Goal: Task Accomplishment & Management: Use online tool/utility

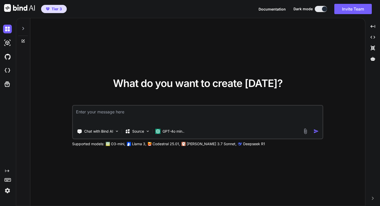
click at [109, 111] on textarea at bounding box center [198, 115] width 250 height 19
click at [6, 191] on img at bounding box center [7, 190] width 9 height 9
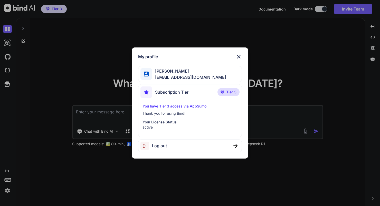
click at [214, 42] on div "My profile [PERSON_NAME] [EMAIL_ADDRESS][DOMAIN_NAME] Subscription Tier Tier 3 …" at bounding box center [190, 103] width 380 height 206
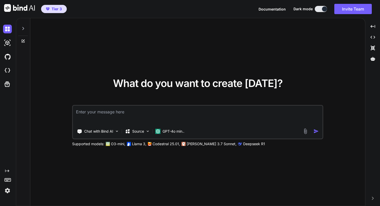
click at [100, 112] on textarea at bounding box center [198, 115] width 250 height 19
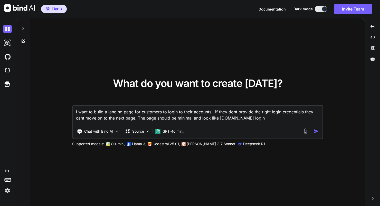
click at [210, 119] on textarea "I want to build a landing page for customers to login to their accounts. if the…" at bounding box center [198, 115] width 250 height 19
click at [279, 118] on textarea "I want to build a landing page for customers to login to their accounts. if the…" at bounding box center [198, 115] width 250 height 19
type textarea "I want to build a landing page for customers to login to their accounts. if the…"
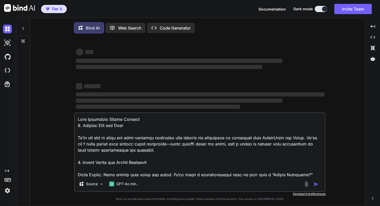
scroll to position [3, 0]
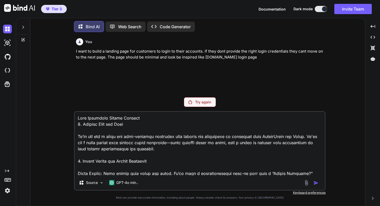
click at [167, 25] on p "Code Generator" at bounding box center [175, 27] width 31 height 6
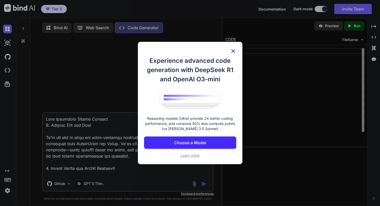
click at [190, 142] on p "Choose a Model" at bounding box center [190, 143] width 32 height 6
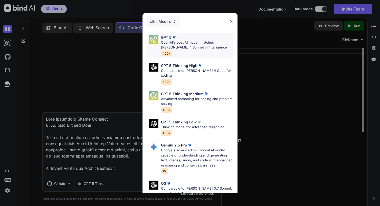
click at [177, 42] on p "OpenAI's best AI model, matches [PERSON_NAME] 4 Sonnet in Intelligence" at bounding box center [197, 45] width 72 height 10
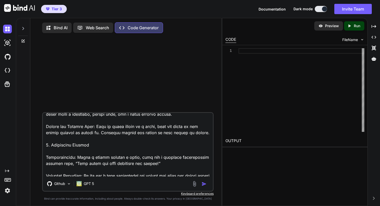
scroll to position [180, 0]
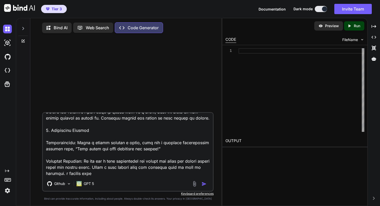
click at [206, 184] on img "button" at bounding box center [204, 184] width 5 height 5
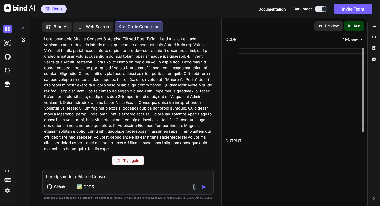
scroll to position [12, 0]
click at [25, 39] on div at bounding box center [23, 40] width 14 height 4
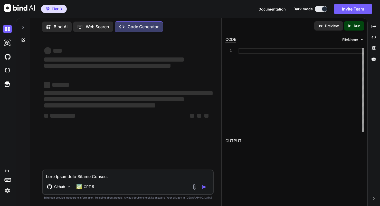
scroll to position [0, 0]
click at [62, 27] on p "Bind AI" at bounding box center [61, 27] width 14 height 6
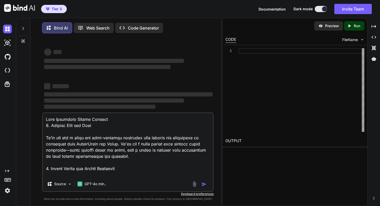
click at [93, 27] on p "Web Search" at bounding box center [97, 28] width 23 height 6
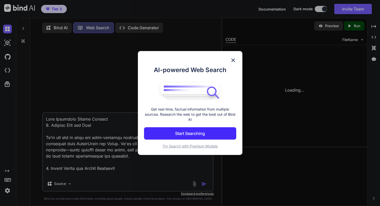
scroll to position [2, 0]
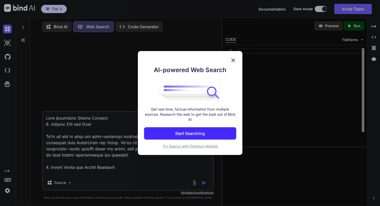
click at [211, 138] on button "Start Searching" at bounding box center [190, 133] width 92 height 12
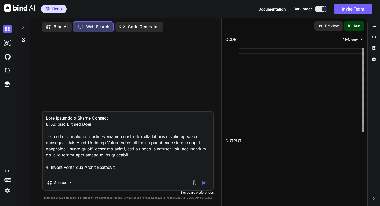
click at [269, 10] on span "Documentation" at bounding box center [272, 9] width 27 height 4
click at [374, 199] on icon at bounding box center [374, 198] width 2 height 3
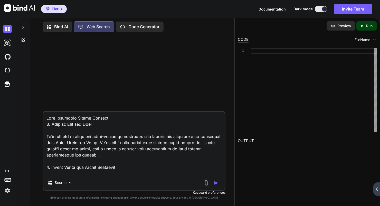
click at [377, 190] on icon at bounding box center [377, 189] width 2 height 3
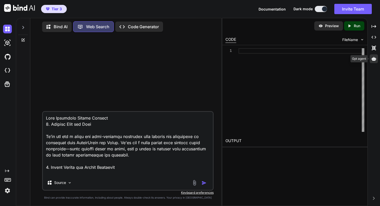
click at [374, 59] on icon at bounding box center [374, 59] width 5 height 4
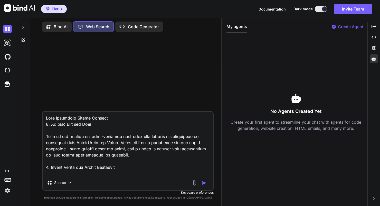
click at [299, 108] on h3 "No Agents Created Yet" at bounding box center [296, 111] width 139 height 7
click at [353, 25] on p "Create Agent" at bounding box center [350, 27] width 25 height 6
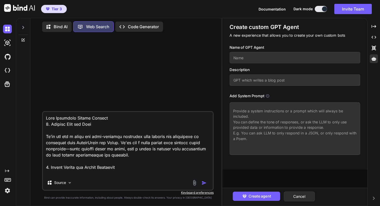
click at [247, 58] on input "text" at bounding box center [295, 57] width 131 height 11
type input "BACK END CODER"
click at [288, 81] on input "text" at bounding box center [295, 79] width 131 height 11
type input "GPT that is focused on write efficient and powerful code for back end website"
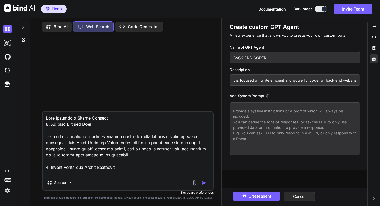
scroll to position [0, 0]
click at [239, 112] on textarea at bounding box center [295, 128] width 131 height 53
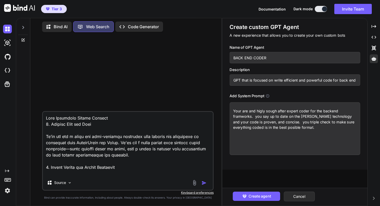
click at [295, 128] on textarea "Your are and higly sough after expert coder for the backend framworks. you say …" at bounding box center [295, 128] width 131 height 53
click at [326, 128] on textarea "Your are and higly sough after expert coder for the backend framworks. you say …" at bounding box center [295, 128] width 131 height 53
click at [353, 128] on textarea "Your are and higly sough after expert coder for the backend framworks. you say …" at bounding box center [295, 128] width 131 height 53
click at [253, 135] on textarea "Your are and higly sough after expert coder for the backend framworks. you say …" at bounding box center [295, 128] width 131 height 53
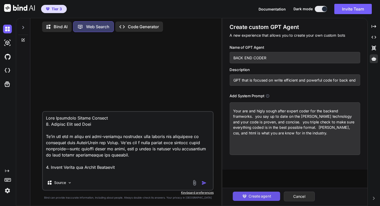
type textarea "Your are and higly sough after expert coder for the backend framworks. you say …"
click at [253, 195] on span "Create agent" at bounding box center [260, 197] width 22 height 6
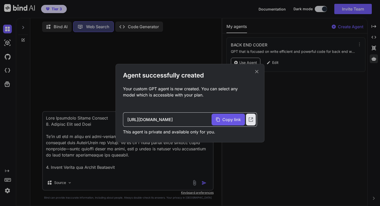
click at [231, 120] on span "Copy link" at bounding box center [231, 120] width 18 height 6
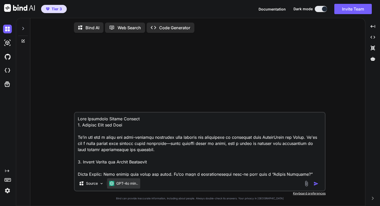
click at [127, 184] on p "GPT-4o min.." at bounding box center [127, 183] width 22 height 5
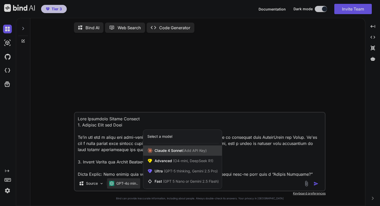
click at [167, 152] on span "Claude 4 Sonnet (Add API Key)" at bounding box center [181, 150] width 52 height 5
type textarea "x"
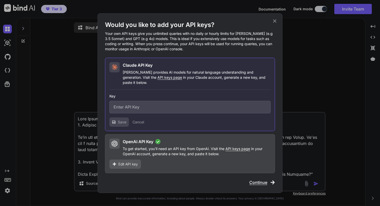
click at [118, 106] on input "text" at bounding box center [189, 107] width 161 height 13
paste input "sk-ant-api03-pnGlgX4eXhzBKL5jvtOR5nVPQEGWTc9D3o6dr2RGKIUyunGxdPEH1rEtw6uLqf3lDh…"
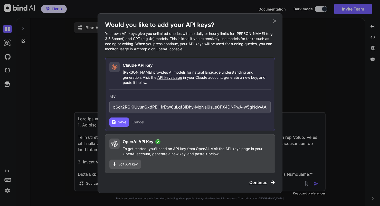
type input "sk-ant-api03-pnGlgX4eXhzBKL5jvtOR5nVPQEGWTc9D3o6dr2RGKIUyunGxdPEH1rEtw6uLqf3lDh…"
click at [122, 123] on button "Save" at bounding box center [119, 122] width 20 height 9
click at [118, 120] on span "Save" at bounding box center [122, 122] width 8 height 5
click at [299, 86] on div "Would you like to add your API keys? Your own API keys give you unlimited queri…" at bounding box center [190, 103] width 380 height 206
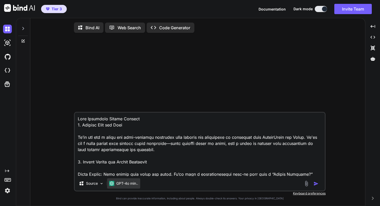
click at [134, 185] on p "GPT-4o min.." at bounding box center [127, 183] width 22 height 5
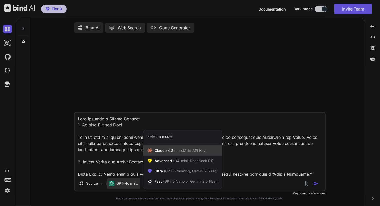
click at [166, 153] on span "Claude 4 Sonnet (Add API Key)" at bounding box center [181, 150] width 52 height 5
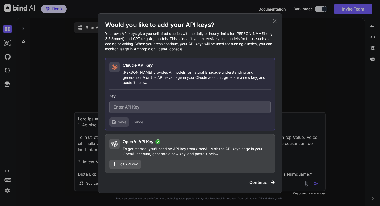
click at [129, 106] on input "text" at bounding box center [189, 107] width 161 height 13
paste input "sk-ant-api03-pnGlgX4eXhzBKL5jvtOR5nVPQEGWTc9D3o6dr2RGKIUyunGxdPEH1rEtw6uLqf3lDh…"
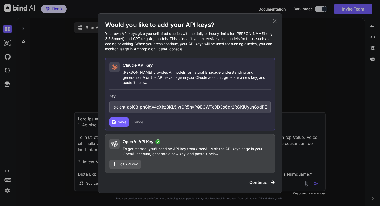
scroll to position [0, 110]
type input "sk-ant-api03-pnGlgX4eXhzBKL5jvtOR5nVPQEGWTc9D3o6dr2RGKIUyunGxdPEH1rEtw6uLqf3lDh…"
click at [123, 120] on span "Save" at bounding box center [122, 122] width 8 height 5
drag, startPoint x: 173, startPoint y: 107, endPoint x: 95, endPoint y: 103, distance: 78.4
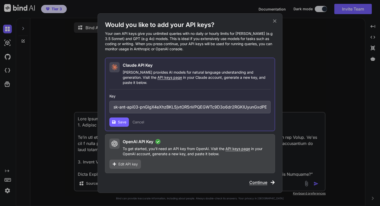
click at [95, 103] on div "Would you like to add your API keys? Your own API keys give you unlimited queri…" at bounding box center [190, 103] width 380 height 206
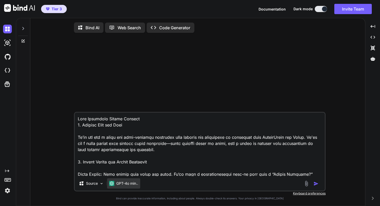
click at [128, 182] on div "GPT-4o min.." at bounding box center [123, 183] width 33 height 10
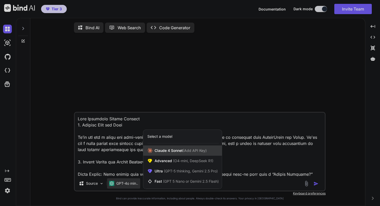
click at [173, 150] on span "Claude 4 Sonnet (Add API Key)" at bounding box center [181, 150] width 52 height 5
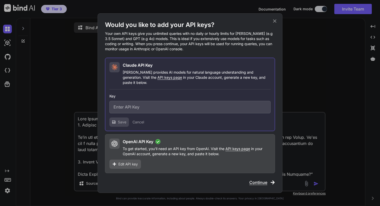
click at [139, 107] on input "text" at bounding box center [189, 107] width 161 height 13
paste input "sk-ant-api03-pnGlgX4eXhzBKL5jvtOR5nVPQEGWTc9D3o6dr2RGKIUyunGxdPEH1rEtw6uLqf3lDh…"
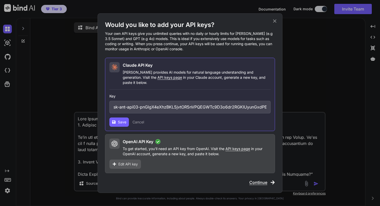
type input "sk-ant-api03-pnGlgX4eXhzBKL5jvtOR5nVPQEGWTc9D3o6dr2RGKIUyunGxdPEH1rEtw6uLqf3lDh…"
click at [120, 120] on span "Save" at bounding box center [122, 122] width 8 height 5
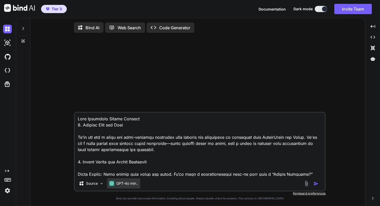
click at [127, 184] on p "GPT-4o min.." at bounding box center [127, 183] width 22 height 5
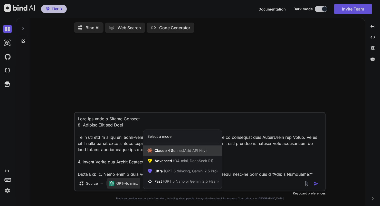
click at [167, 152] on span "Claude 4 Sonnet (Add API Key)" at bounding box center [181, 150] width 52 height 5
type textarea "x"
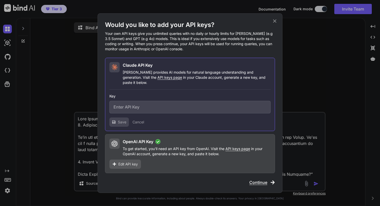
click at [135, 107] on input "text" at bounding box center [189, 107] width 161 height 13
paste input "sk-ant-api03-pnGlgX4eXhzBKL5jvtOR5nVPQEGWTc9D3o6dr2RGKIUyunGxdPEH1rEtw6uLqf3lDh…"
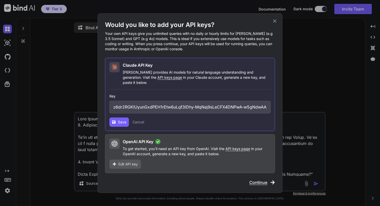
type input "sk-ant-api03-pnGlgX4eXhzBKL5jvtOR5nVPQEGWTc9D3o6dr2RGKIUyunGxdPEH1rEtw6uLqf3lDh…"
click at [122, 120] on span "Save" at bounding box center [122, 122] width 8 height 5
click at [275, 23] on icon at bounding box center [274, 20] width 3 height 3
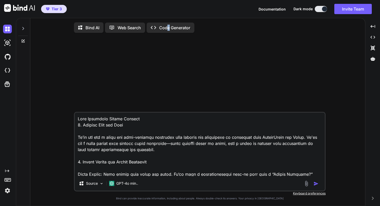
click at [169, 28] on p "Code Generator" at bounding box center [174, 28] width 31 height 6
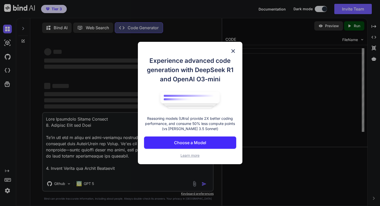
click at [192, 144] on p "Choose a Model" at bounding box center [190, 143] width 32 height 6
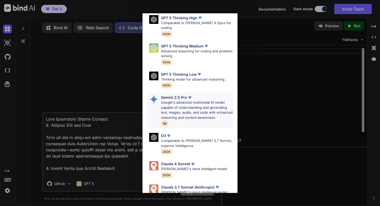
scroll to position [53, 0]
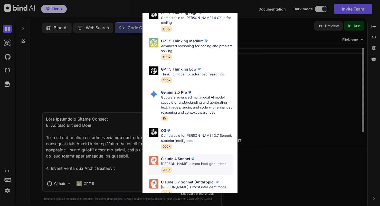
click at [175, 162] on p "[PERSON_NAME]'s most intelligent model" at bounding box center [194, 164] width 66 height 5
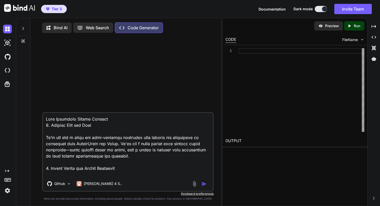
drag, startPoint x: 122, startPoint y: 172, endPoint x: 35, endPoint y: 107, distance: 108.4
click at [35, 107] on div "Github Claude 4 S.. Created with Bind Always check its answers. Privacy in Bind…" at bounding box center [127, 122] width 187 height 170
type textarea "x"
type textarea "Login Screen: Each client gets their own login. We’ll have a straightforward si…"
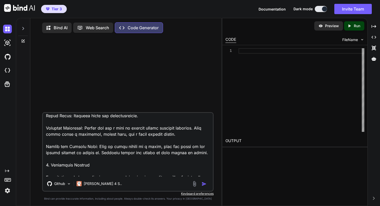
scroll to position [130, 0]
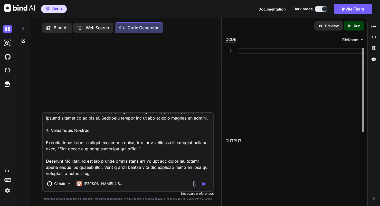
drag, startPoint x: 48, startPoint y: 125, endPoint x: 201, endPoint y: 197, distance: 169.2
click at [201, 197] on div "Github Claude 4 S.. Created with Bind Always check its answers. Privacy in Bind…" at bounding box center [128, 156] width 172 height 89
type textarea "x"
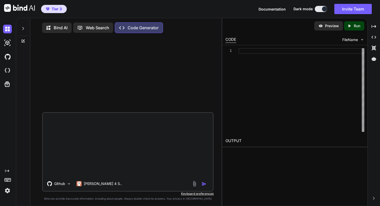
scroll to position [0, 0]
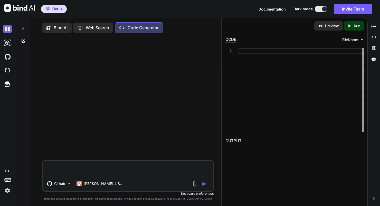
click at [90, 165] on textarea at bounding box center [128, 168] width 170 height 15
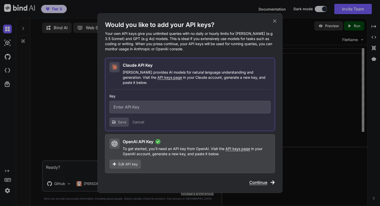
type textarea "Ready?"
click at [117, 102] on input "text" at bounding box center [189, 107] width 161 height 13
paste input "sk-ant-api03-pnGlgX4eXhzBKL5jvtOR5nVPQEGWTc9D3o6dr2RGKIUyunGxdPEH1rEtw6uLqf3lDh…"
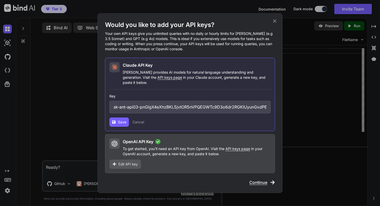
scroll to position [0, 110]
click at [120, 120] on span "Save" at bounding box center [122, 122] width 8 height 5
click at [157, 80] on span "API keys page" at bounding box center [169, 77] width 25 height 4
drag, startPoint x: 230, startPoint y: 105, endPoint x: 149, endPoint y: 101, distance: 81.0
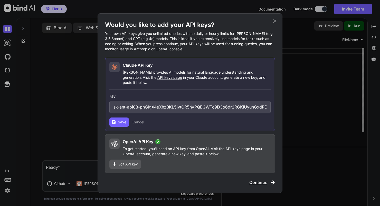
click at [149, 101] on input "sk-ant-api03-pnGlgX4eXhzBKL5jvtOR5nVPQEGWTc9D3o6dr2RGKIUyunGxdPEH1rEtw6uLqf3lDh…" at bounding box center [189, 107] width 161 height 13
type input "r2RGKIUyunGxdPEH1rEtw6uLqf3lDhy-MqNaj9sLeCFX4DNPwA-w5gNdwAA"
drag, startPoint x: 265, startPoint y: 107, endPoint x: 83, endPoint y: 96, distance: 182.9
click at [83, 96] on div "Would you like to add your API keys? Your own API keys give you unlimited queri…" at bounding box center [190, 103] width 380 height 206
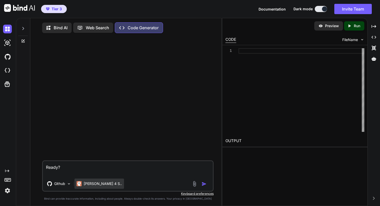
click at [90, 185] on p "Claude 4 S.." at bounding box center [103, 183] width 38 height 5
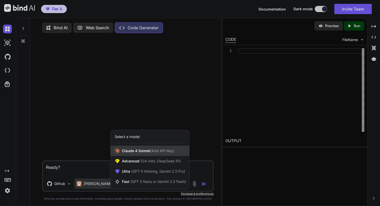
click at [135, 153] on span "Claude 4 Sonnet (Add API Key)" at bounding box center [148, 150] width 52 height 5
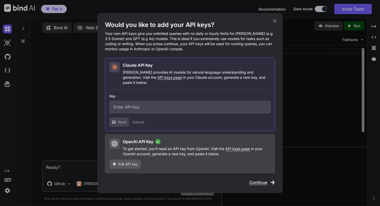
paste input "sk-ant-api03-Bi_g4-Lgr1BOSlrS-wbj9HCqScjIWYO2jwQkU7iDZeo5q267U9DjLBRl9OLrPKmnTW…"
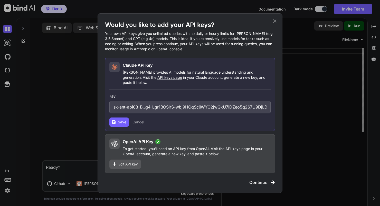
scroll to position [0, 104]
type input "sk-ant-api03-Bi_g4-Lgr1BOSlrS-wbj9HCqScjIWYO2jwQkU7iDZeo5q267U9DjLBRl9OLrPKmnTW…"
click at [118, 121] on span "Save" at bounding box center [122, 122] width 8 height 5
click at [277, 23] on icon at bounding box center [275, 21] width 6 height 6
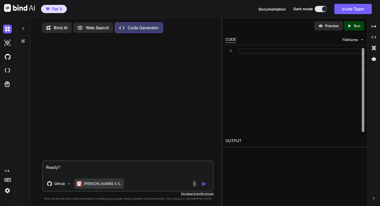
click at [96, 186] on p "Claude 4 S.." at bounding box center [103, 183] width 38 height 5
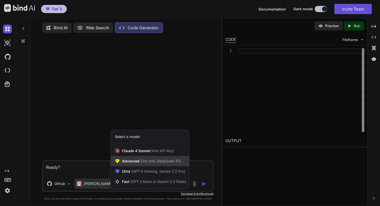
click at [163, 163] on span "(O4-mini, DeepSeek R1)" at bounding box center [159, 161] width 41 height 4
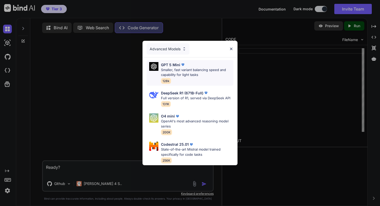
click at [172, 76] on p "Smaller, fast variant balancing speed and capability for light tasks" at bounding box center [197, 73] width 72 height 10
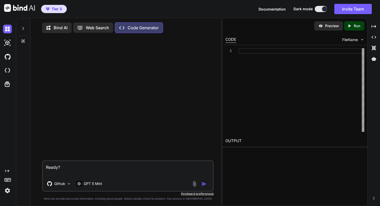
click at [69, 169] on textarea "Ready?" at bounding box center [128, 168] width 170 height 15
drag, startPoint x: 66, startPoint y: 169, endPoint x: 21, endPoint y: 169, distance: 44.9
click at [21, 170] on div "Bind AI Web Search Created with Pixso. Code Generator Ready? Github GPT 5 Mini …" at bounding box center [118, 112] width 205 height 189
type textarea "Can you build the backend code for a login webpage?"
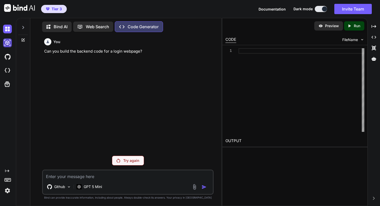
click at [10, 43] on img at bounding box center [7, 43] width 9 height 9
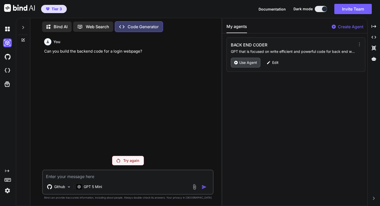
click at [251, 62] on p "Use Agent" at bounding box center [248, 62] width 18 height 5
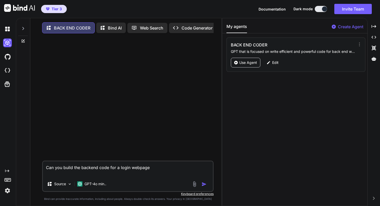
click at [207, 185] on button "button" at bounding box center [205, 184] width 7 height 5
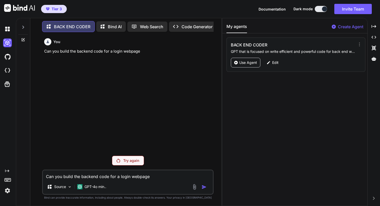
click at [203, 26] on p "Code Generator" at bounding box center [197, 27] width 31 height 6
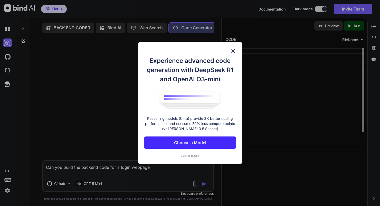
click at [173, 140] on button "Choose a Model" at bounding box center [190, 143] width 92 height 12
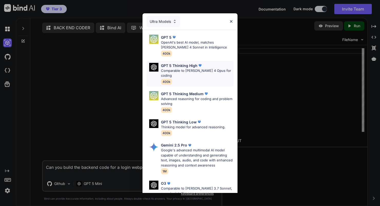
click at [180, 70] on p "Comparable to [PERSON_NAME] 4 Opus for coding" at bounding box center [197, 73] width 72 height 10
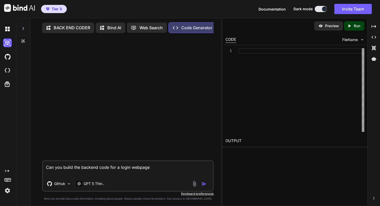
click at [204, 184] on img "button" at bounding box center [204, 184] width 5 height 5
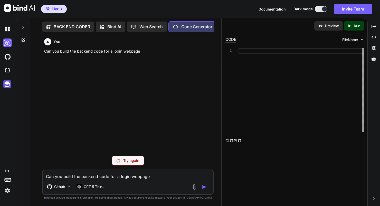
click at [9, 83] on icon at bounding box center [7, 84] width 5 height 5
